Goal: Information Seeking & Learning: Learn about a topic

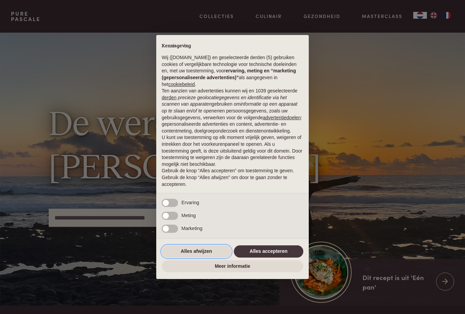
click at [207, 252] on button "Alles afwijzen" at bounding box center [196, 252] width 69 height 12
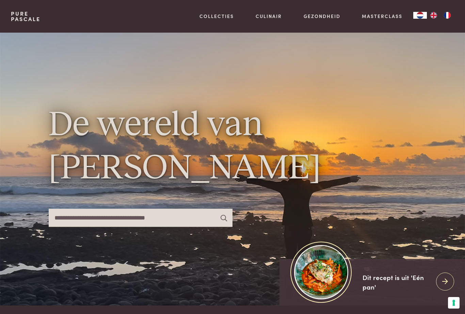
click at [207, 52] on link "Boeken" at bounding box center [251, 48] width 115 height 7
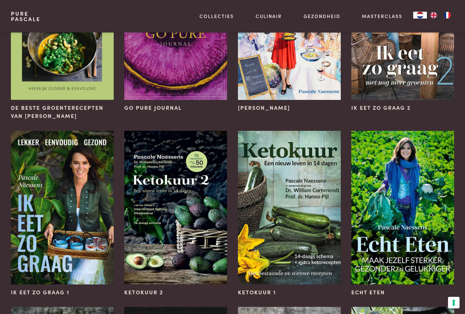
scroll to position [329, 0]
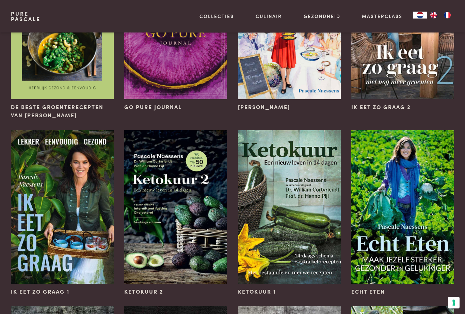
click at [312, 225] on img at bounding box center [289, 208] width 103 height 154
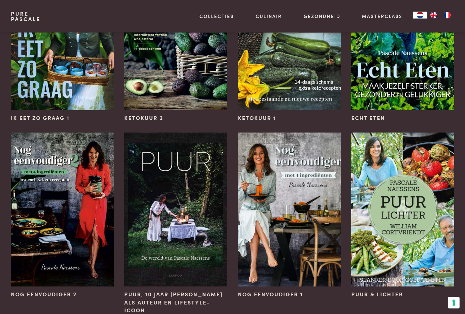
scroll to position [504, 0]
click at [83, 242] on img at bounding box center [62, 210] width 103 height 154
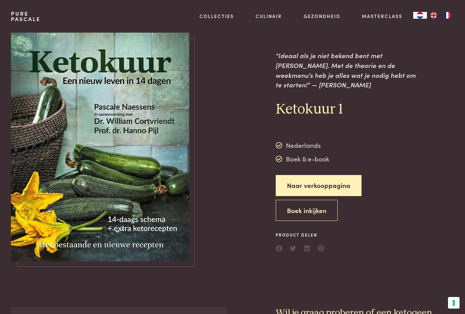
click at [313, 200] on button "Boek inkijken" at bounding box center [307, 210] width 62 height 21
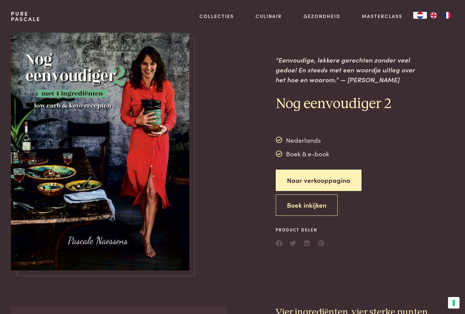
click at [311, 207] on button "Boek inkijken" at bounding box center [307, 205] width 62 height 21
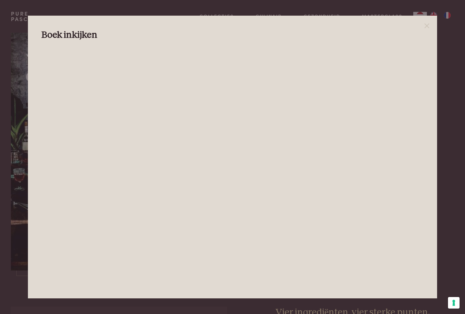
click at [428, 26] on icon at bounding box center [427, 26] width 8 height 8
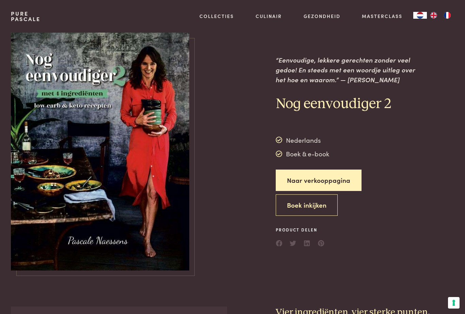
click at [335, 177] on link "Naar verkooppagina" at bounding box center [319, 180] width 86 height 21
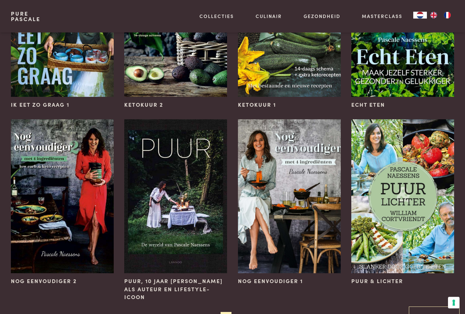
scroll to position [517, 0]
click at [91, 217] on img at bounding box center [62, 196] width 103 height 154
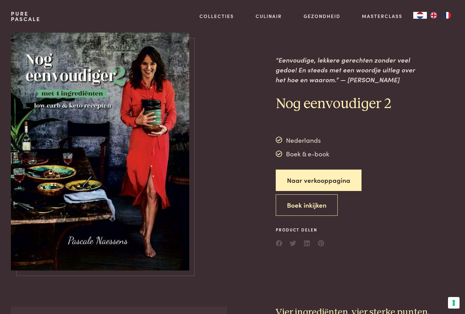
click at [324, 206] on button "Boek inkijken" at bounding box center [307, 205] width 62 height 21
